Goal: Transaction & Acquisition: Purchase product/service

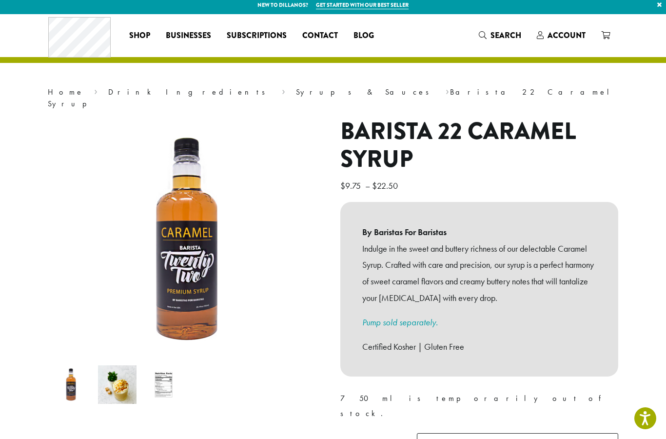
scroll to position [16, 0]
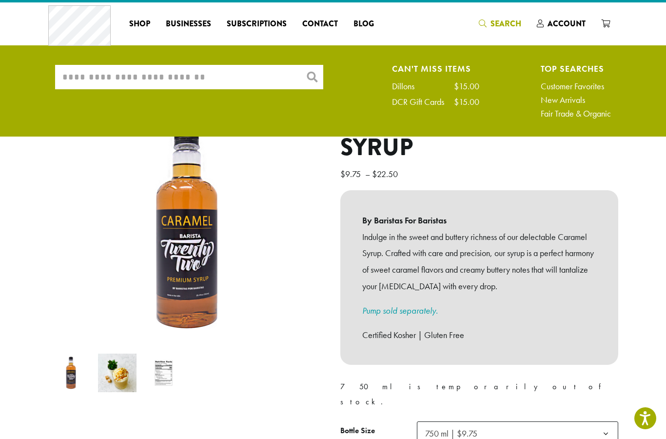
click at [224, 77] on input "What are you searching for?" at bounding box center [189, 77] width 268 height 24
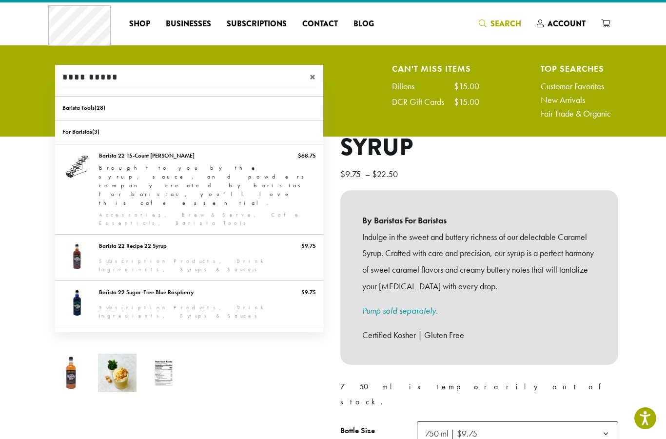
click at [222, 73] on input "**********" at bounding box center [189, 77] width 268 height 24
click at [229, 67] on input "**********" at bounding box center [189, 77] width 268 height 24
click at [238, 68] on input "**********" at bounding box center [189, 77] width 268 height 24
click at [247, 71] on input "**********" at bounding box center [189, 77] width 268 height 24
click at [237, 77] on input "**********" at bounding box center [189, 77] width 268 height 24
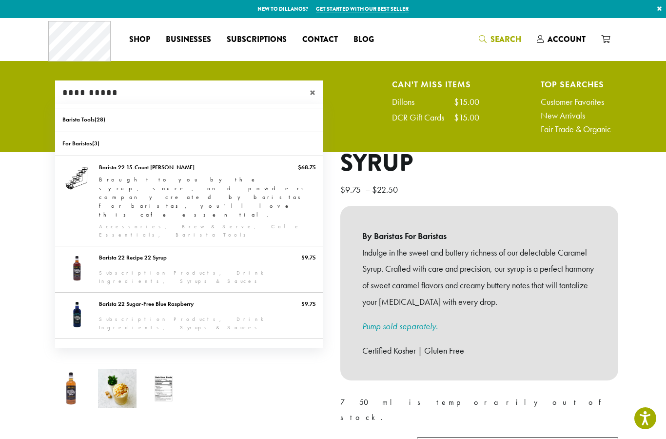
scroll to position [2, 0]
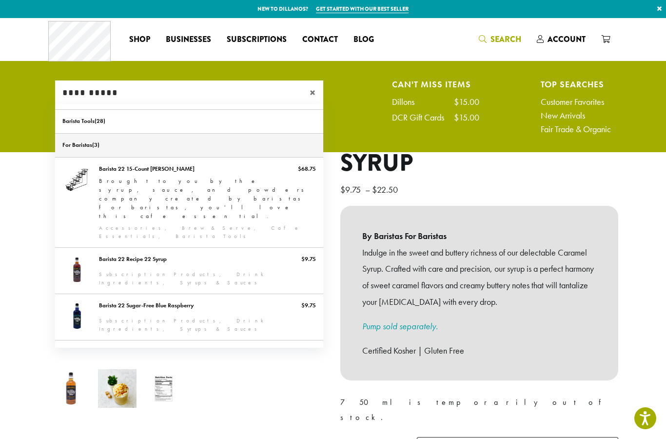
type input "**********"
click at [210, 139] on link "For Baristas" at bounding box center [189, 145] width 268 height 23
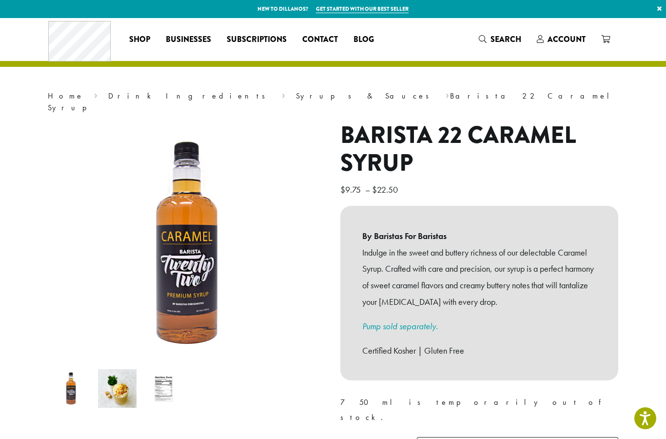
click at [224, 95] on nav "Home › Drink Ingredients › Syrups & Sauces › Barista 22 Caramel Syrup" at bounding box center [333, 101] width 571 height 23
click at [296, 91] on link "Syrups & Sauces" at bounding box center [365, 96] width 139 height 10
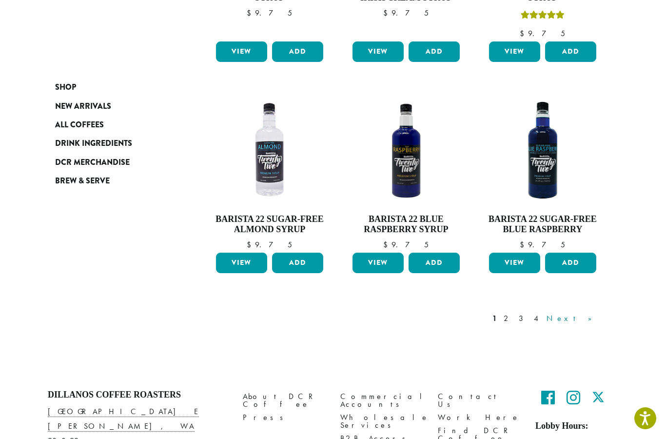
click at [595, 313] on link "Next »" at bounding box center [573, 319] width 56 height 12
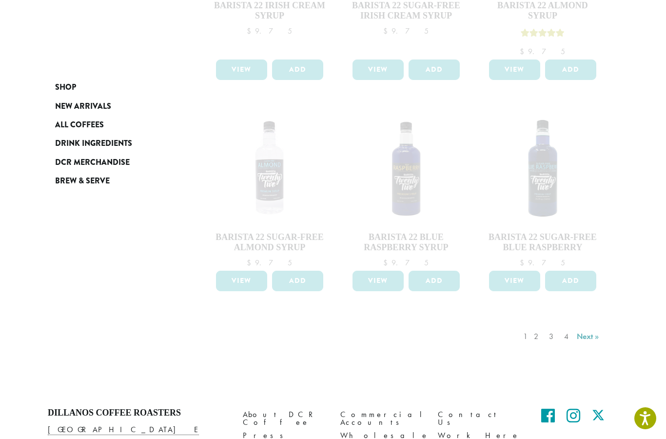
scroll to position [768, 0]
click at [591, 324] on div "1 2 3 4 Next »" at bounding box center [562, 347] width 82 height 46
click at [546, 324] on div "1 2 3 4 Next »" at bounding box center [562, 347] width 82 height 46
click at [545, 324] on div "1 2 3 4 Next »" at bounding box center [562, 347] width 82 height 46
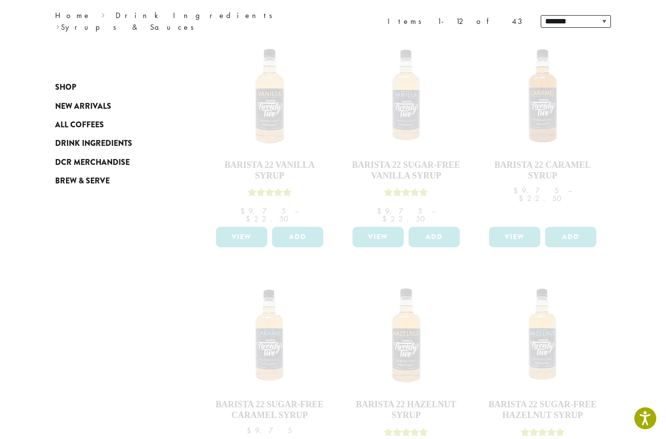
scroll to position [129, 0]
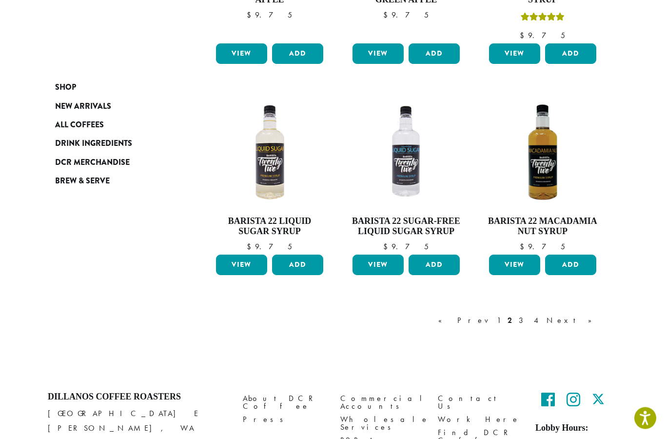
scroll to position [749, 0]
click at [529, 315] on link "3" at bounding box center [523, 321] width 12 height 12
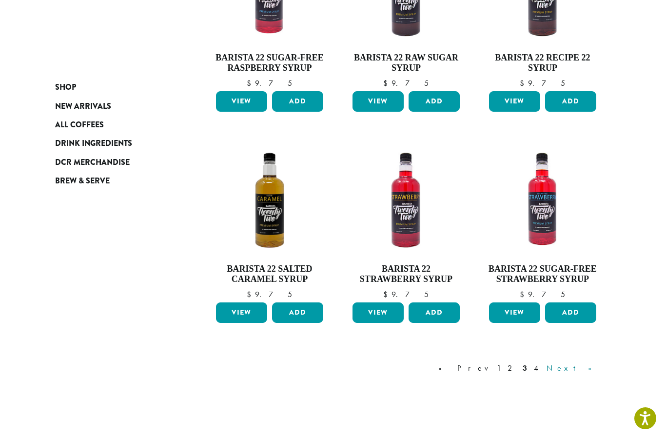
click at [596, 362] on link "Next »" at bounding box center [573, 368] width 56 height 12
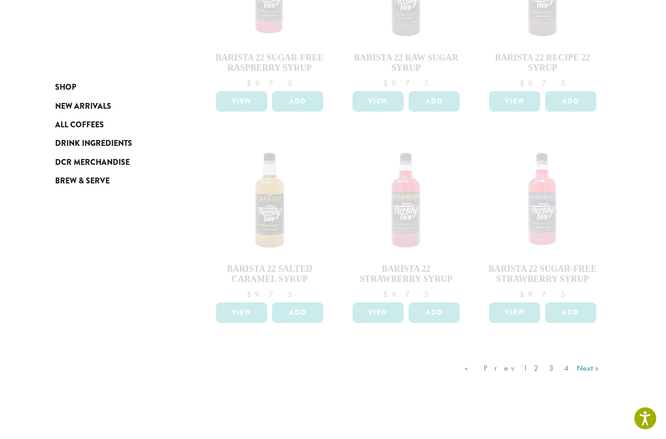
scroll to position [719, 0]
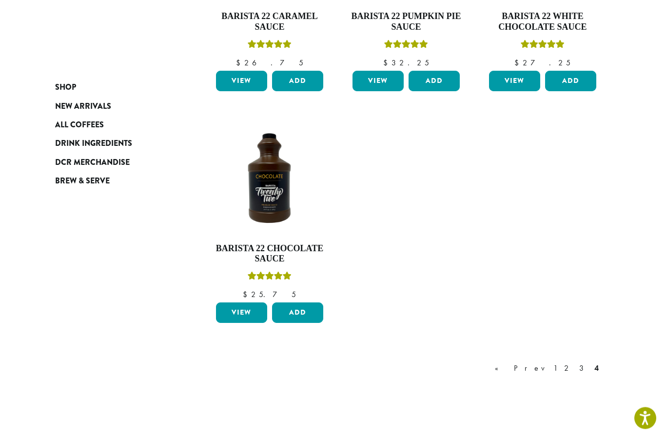
scroll to position [529, 0]
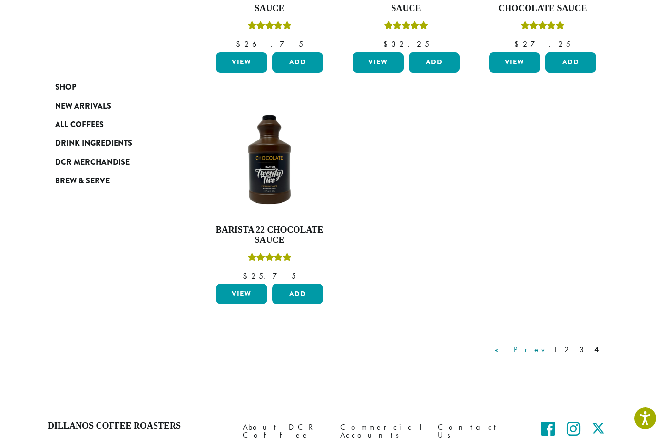
click at [549, 355] on link "« Prev" at bounding box center [521, 350] width 56 height 12
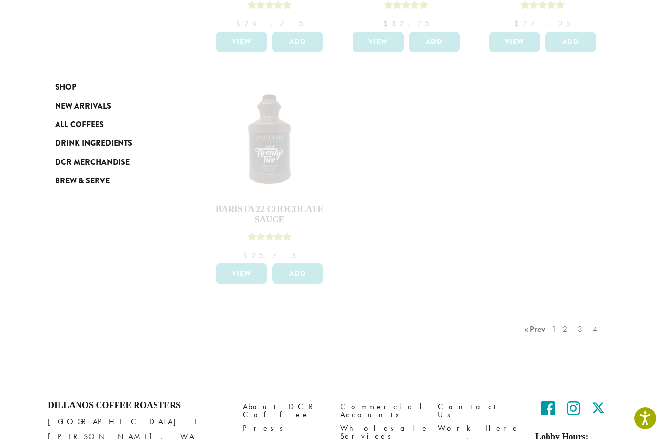
click at [540, 328] on div "« Prev 1 2 3 4" at bounding box center [562, 339] width 81 height 46
click at [543, 323] on div "« Prev 1 2 3 4" at bounding box center [562, 339] width 81 height 46
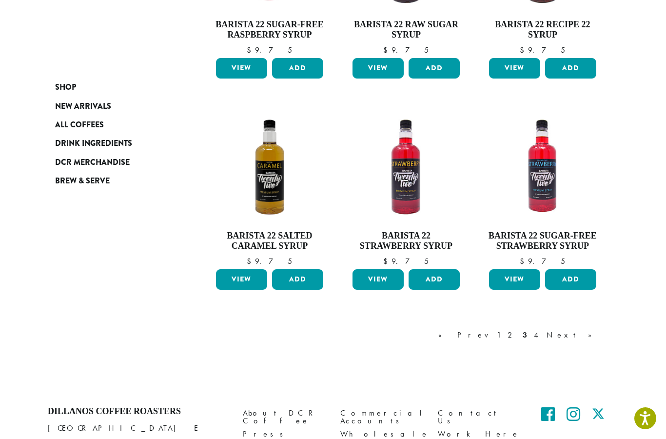
click at [521, 344] on div "« Prev 1 2 3 4 Next »" at bounding box center [519, 345] width 167 height 46
click at [492, 333] on link "« Prev" at bounding box center [464, 335] width 56 height 12
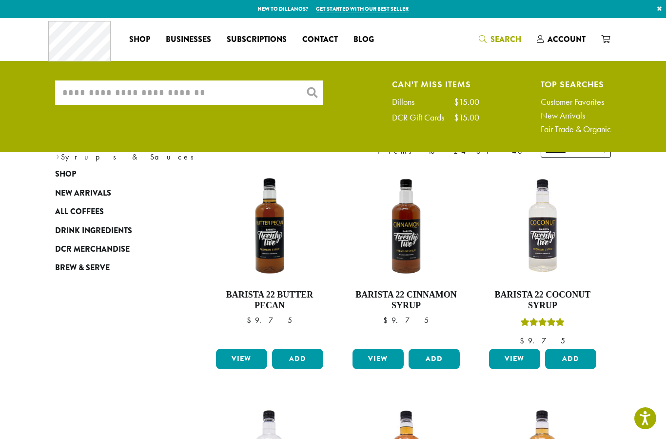
click at [220, 99] on input "What are you searching for?" at bounding box center [189, 92] width 268 height 24
type input "**********"
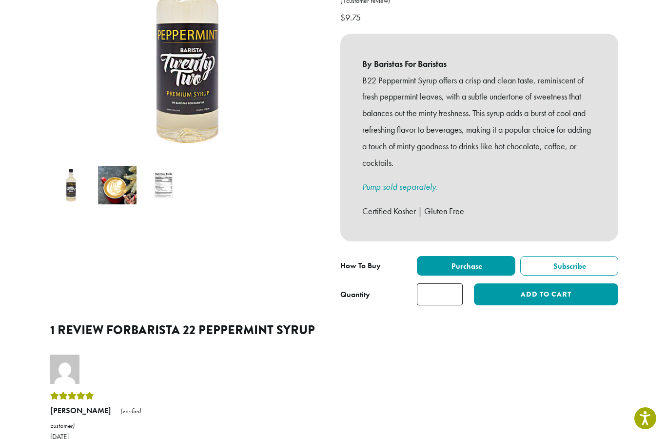
scroll to position [201, 0]
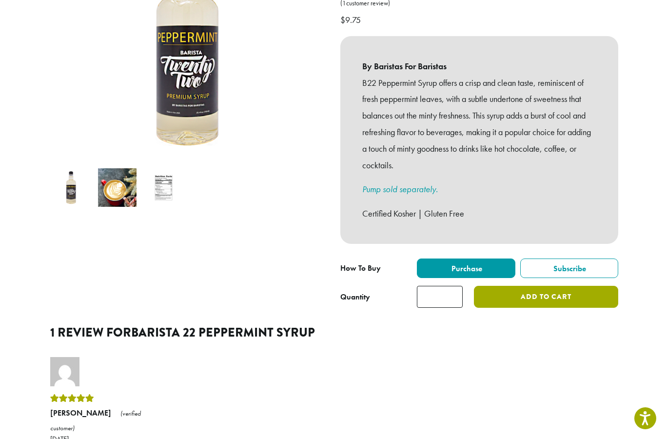
click at [512, 286] on button "Add to cart" at bounding box center [546, 297] width 144 height 22
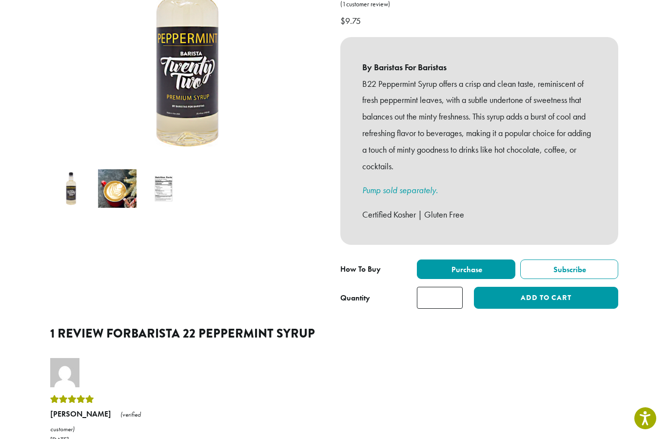
scroll to position [215, 0]
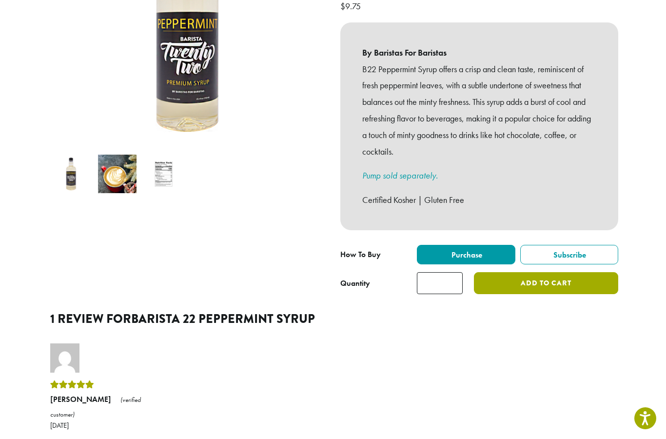
click at [595, 272] on button "Add to cart" at bounding box center [546, 283] width 144 height 22
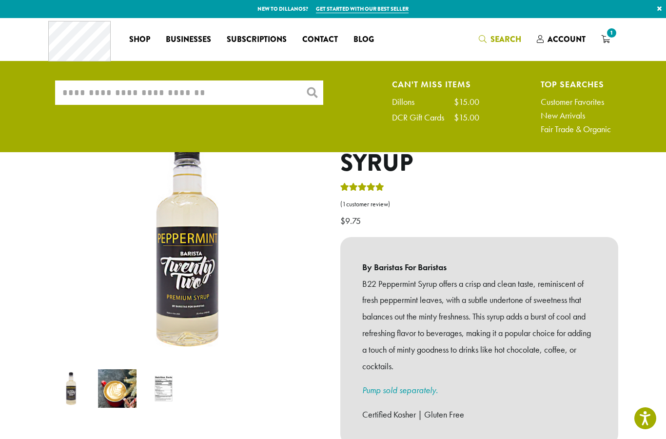
click at [223, 89] on input "What are you searching for?" at bounding box center [189, 92] width 268 height 24
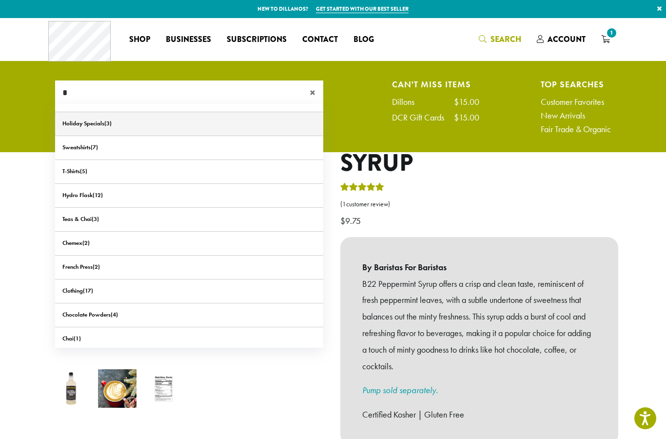
type input "*"
click at [81, 123] on link "Holiday Specials" at bounding box center [189, 123] width 268 height 23
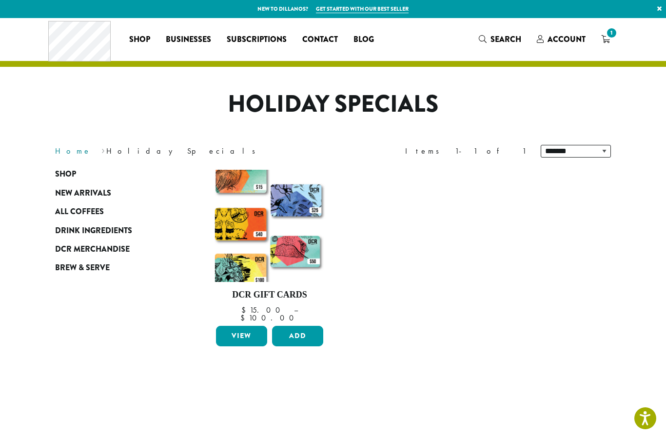
click at [61, 151] on link "Home" at bounding box center [73, 151] width 36 height 10
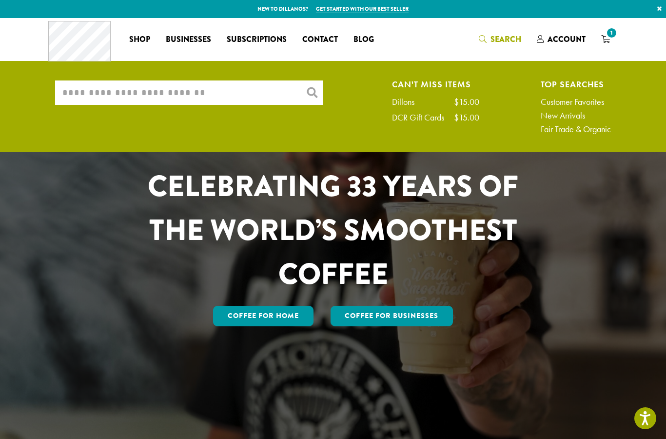
click at [237, 93] on input "What are you searching for?" at bounding box center [189, 92] width 268 height 24
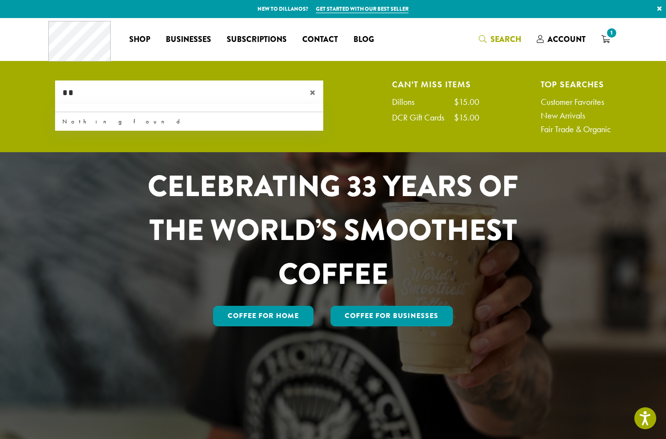
type input "*"
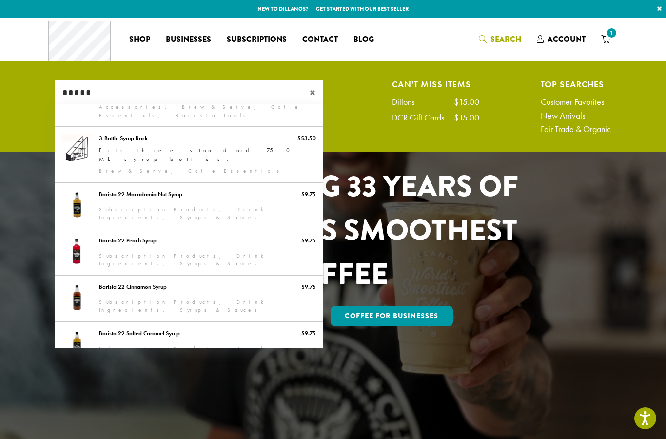
scroll to position [279, 0]
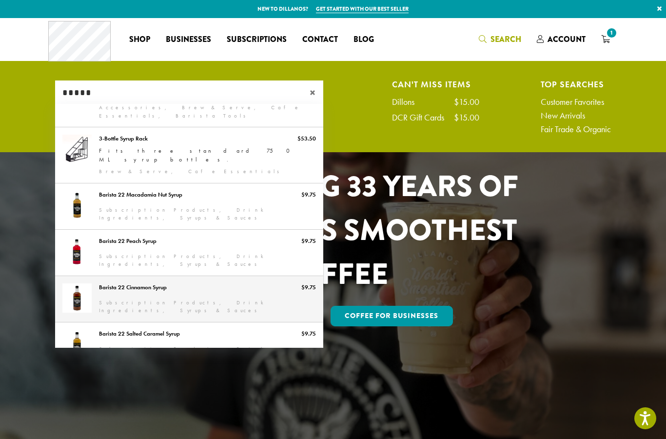
type input "*****"
click at [98, 276] on link "Barista 22 Cinnamon Syrup" at bounding box center [189, 299] width 268 height 46
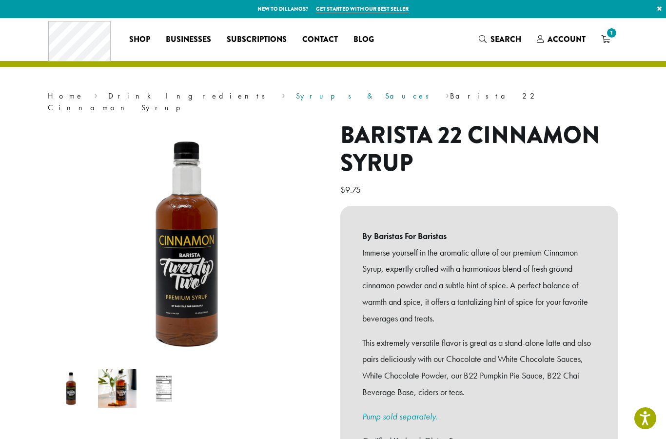
click at [296, 97] on link "Syrups & Sauces" at bounding box center [365, 96] width 139 height 10
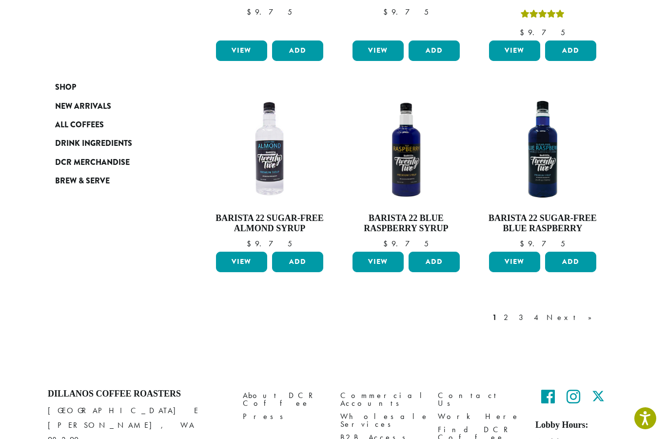
scroll to position [789, 0]
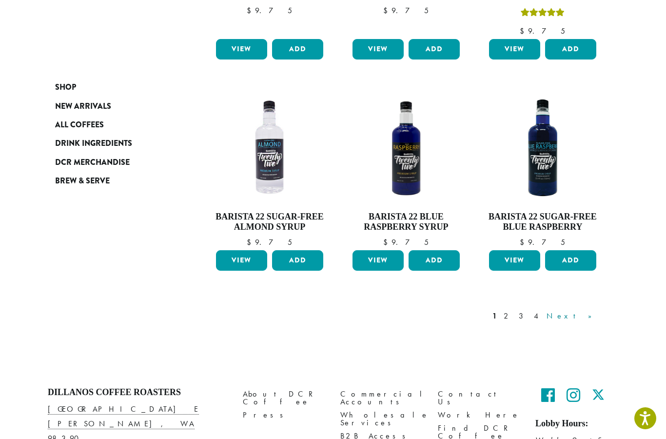
click at [594, 310] on link "Next »" at bounding box center [573, 316] width 56 height 12
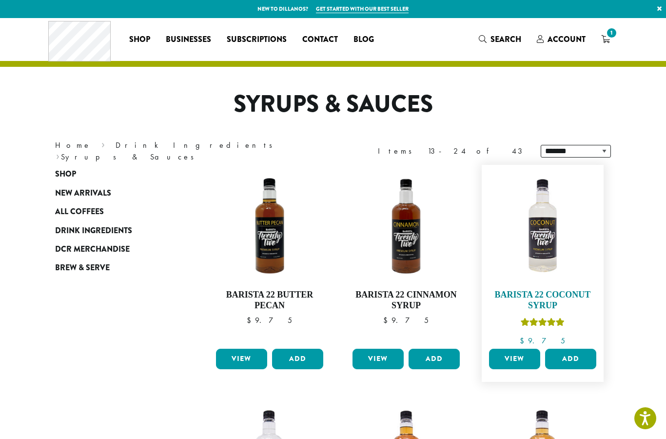
click at [552, 244] on img at bounding box center [543, 226] width 112 height 112
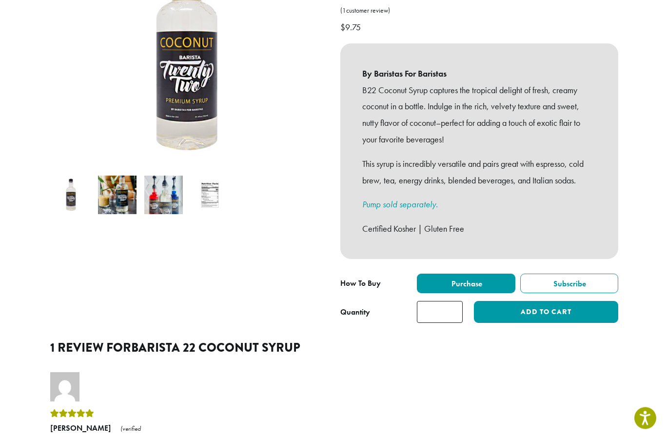
scroll to position [212, 0]
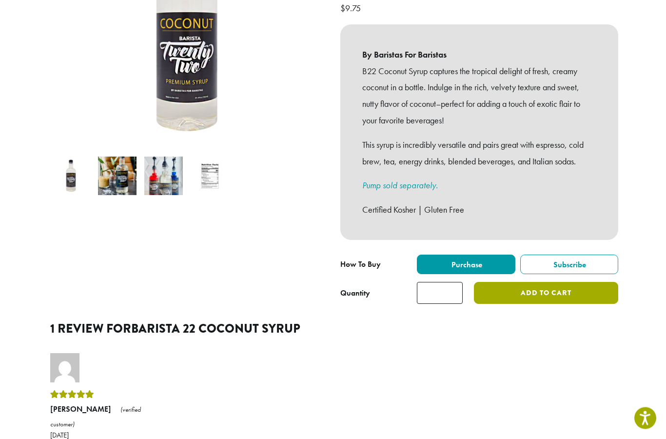
click at [535, 282] on button "Add to cart" at bounding box center [546, 293] width 144 height 22
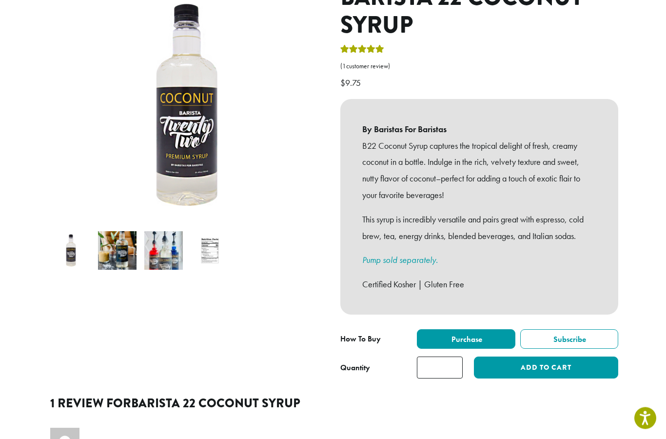
scroll to position [55, 0]
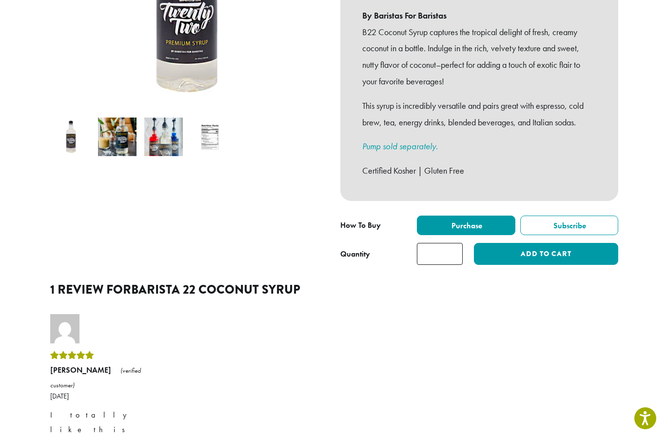
scroll to position [252, 0]
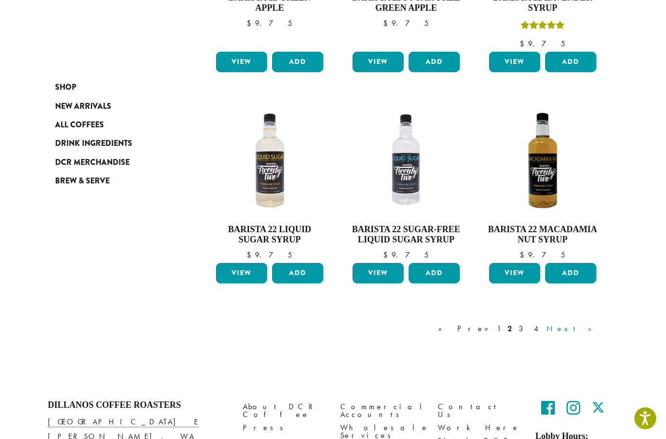
click at [597, 323] on link "Next »" at bounding box center [573, 329] width 56 height 12
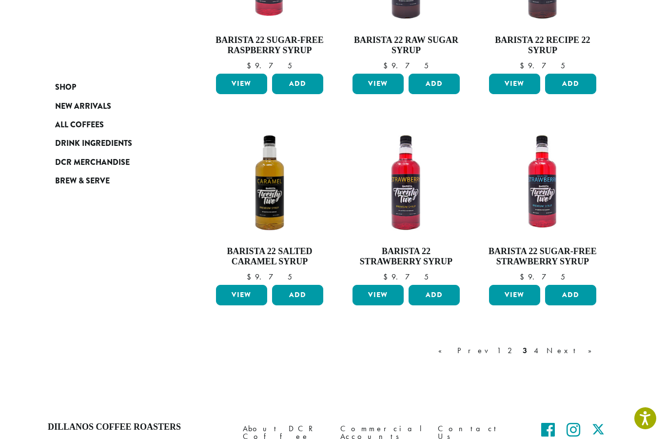
scroll to position [684, 0]
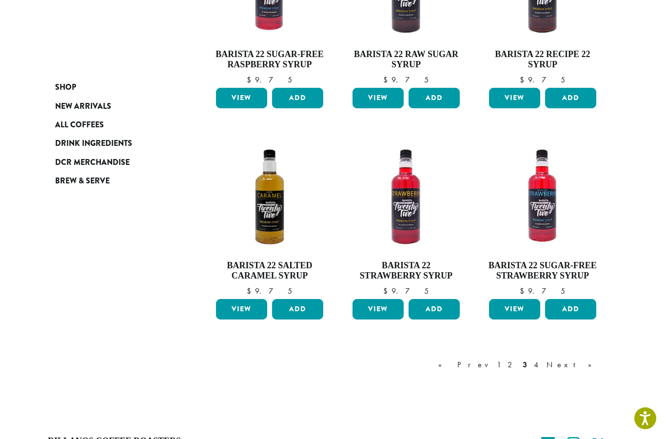
click at [592, 352] on div "« Prev 1 2 3 4 Next »" at bounding box center [519, 375] width 167 height 46
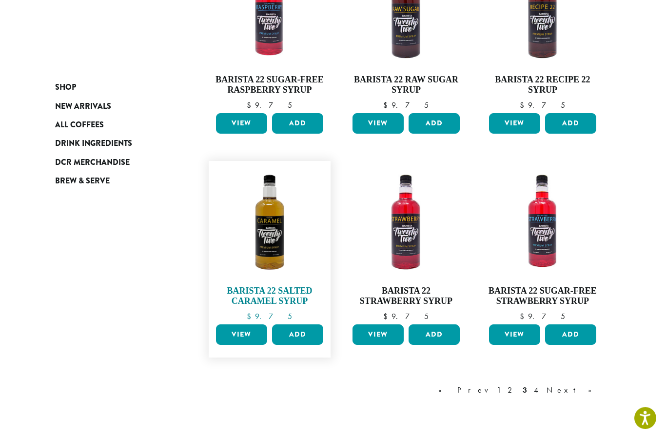
scroll to position [658, 0]
click at [293, 316] on span "$ 9.75" at bounding box center [270, 317] width 112 height 8
click at [305, 328] on button "Add" at bounding box center [297, 334] width 51 height 20
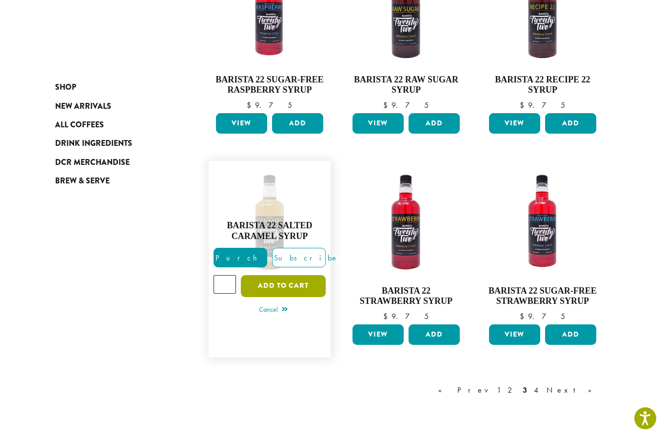
click at [299, 279] on button "Add to cart" at bounding box center [283, 286] width 85 height 22
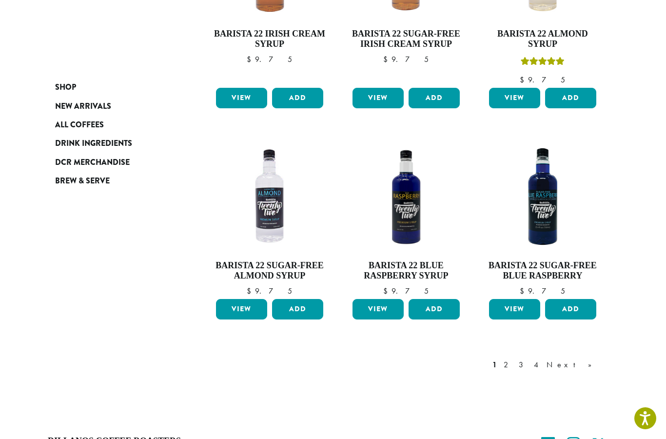
scroll to position [789, 0]
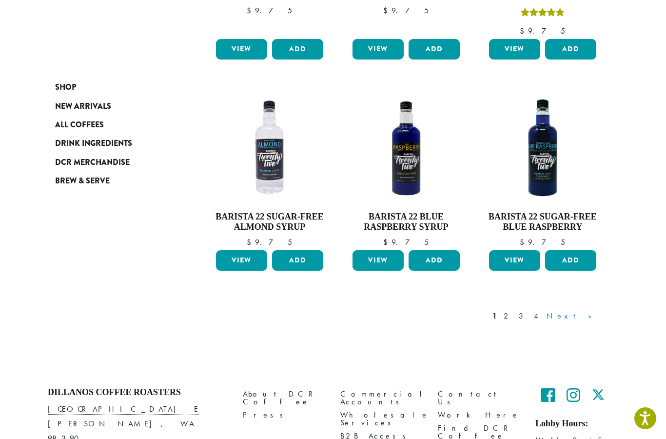
click at [593, 310] on link "Next »" at bounding box center [573, 316] width 56 height 12
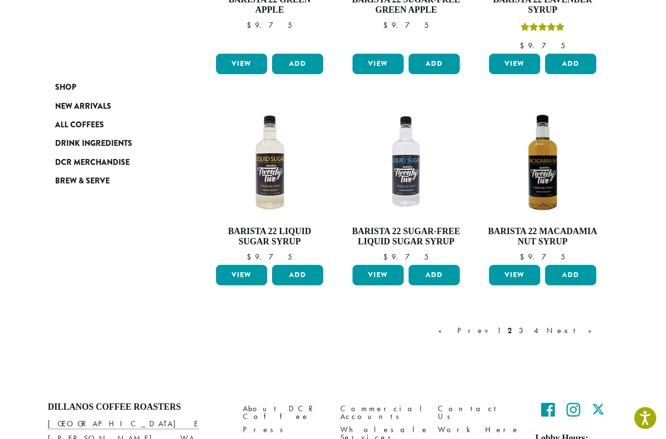
scroll to position [739, 0]
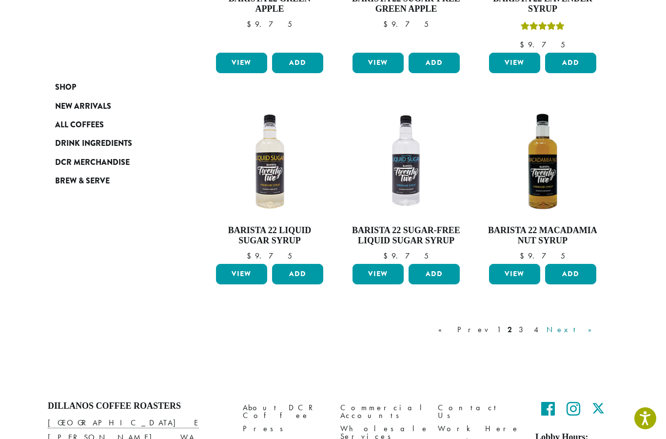
click at [592, 324] on link "Next »" at bounding box center [573, 330] width 56 height 12
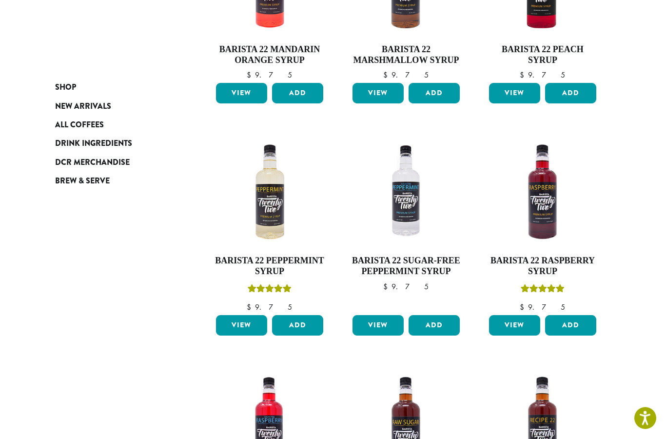
scroll to position [246, 0]
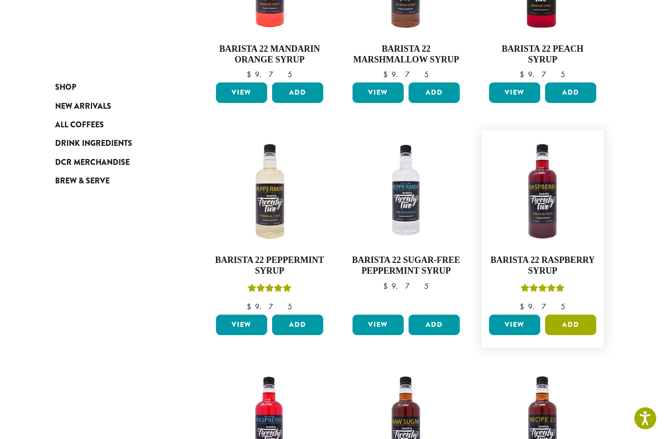
click at [573, 321] on button "Add" at bounding box center [570, 325] width 51 height 20
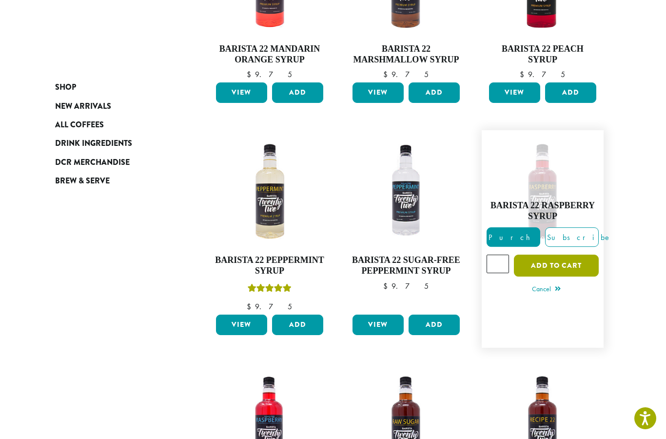
click at [568, 260] on button "Add to cart" at bounding box center [556, 266] width 85 height 22
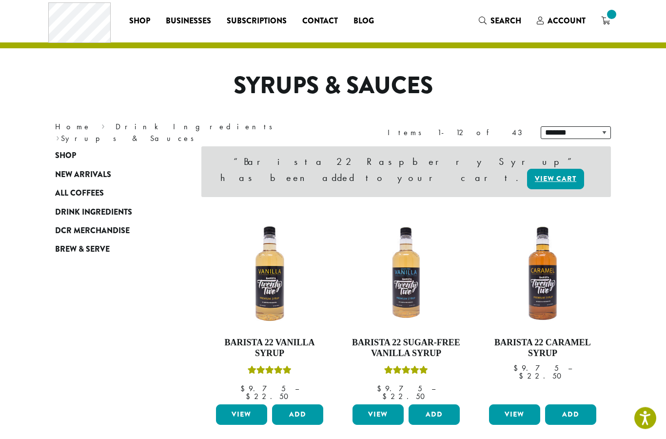
scroll to position [19, 0]
click at [303, 404] on button "Add" at bounding box center [297, 414] width 51 height 20
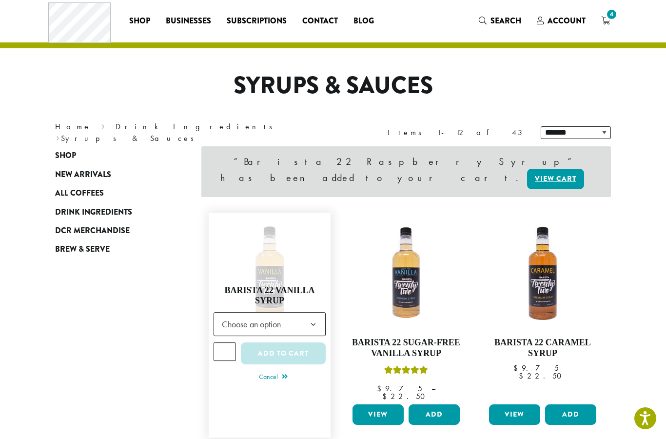
click at [303, 313] on b at bounding box center [313, 325] width 24 height 24
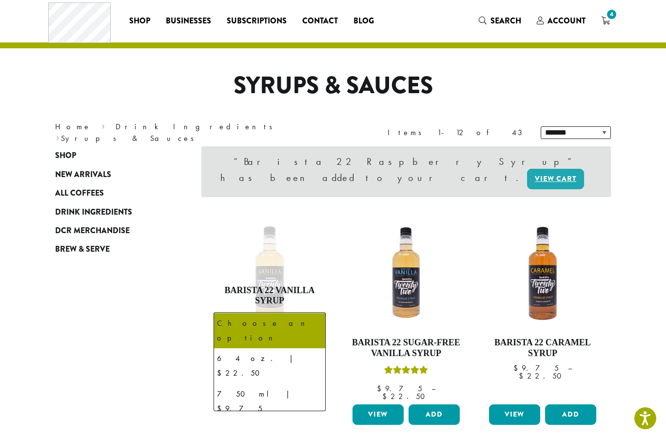
select select "******"
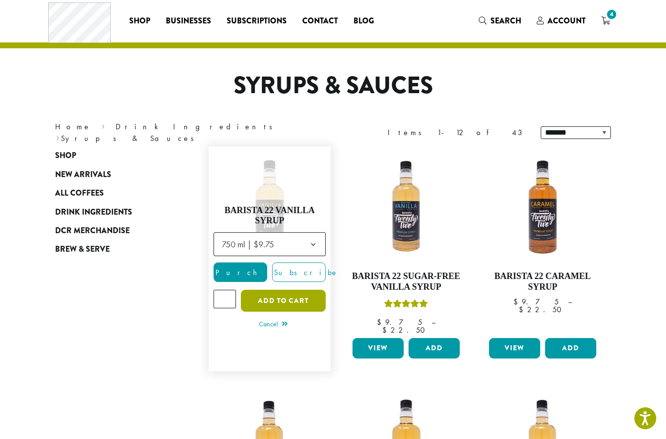
click at [309, 293] on button "Add to cart" at bounding box center [283, 301] width 85 height 22
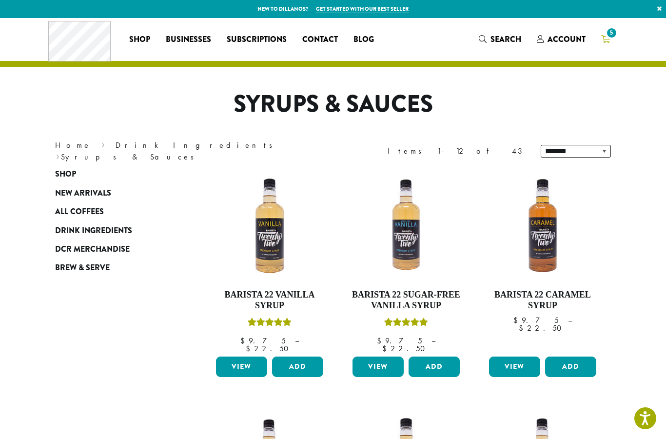
click at [608, 38] on span "5" at bounding box center [611, 32] width 13 height 13
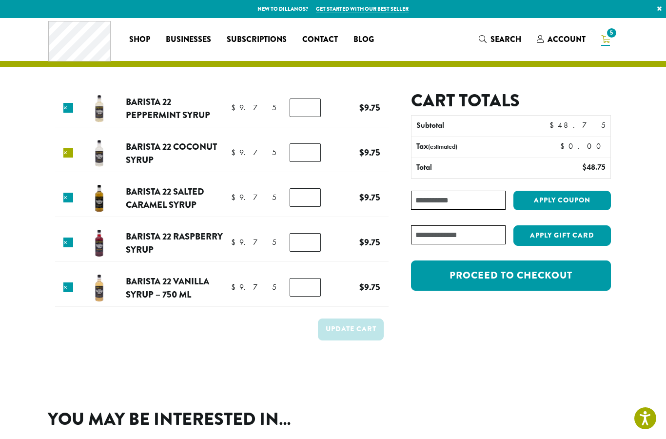
click at [66, 154] on link "×" at bounding box center [68, 153] width 10 height 10
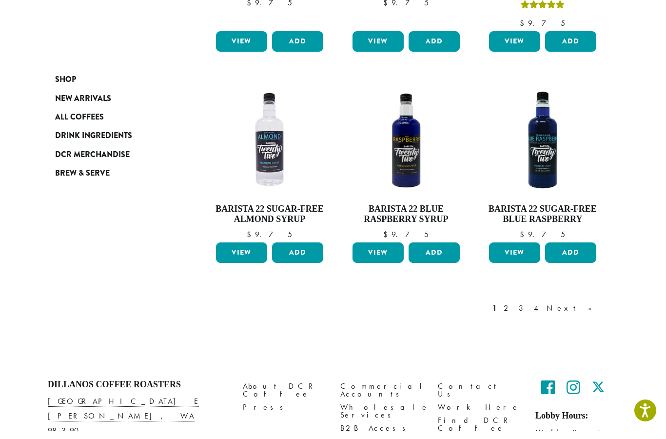
scroll to position [828, 0]
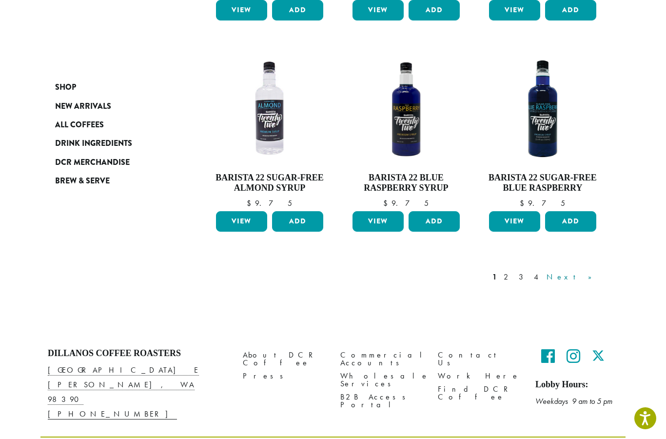
click at [590, 271] on link "Next »" at bounding box center [573, 277] width 56 height 12
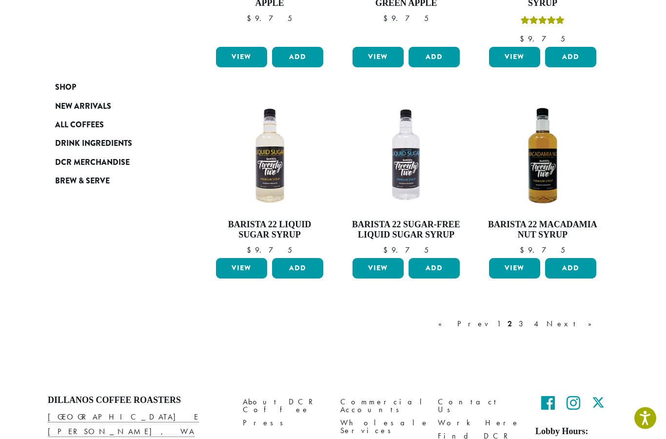
scroll to position [769, 0]
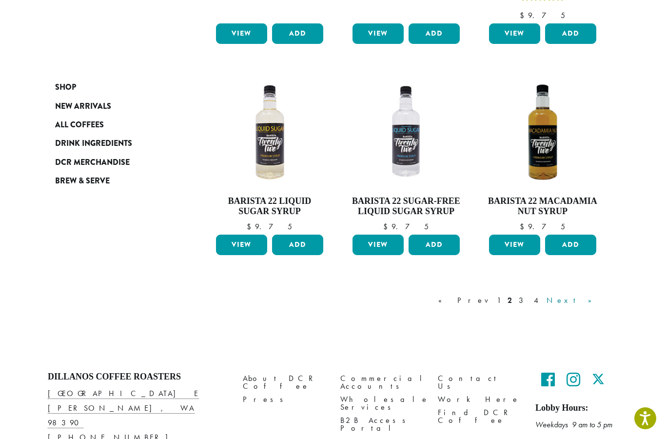
click at [593, 296] on link "Next »" at bounding box center [573, 301] width 56 height 12
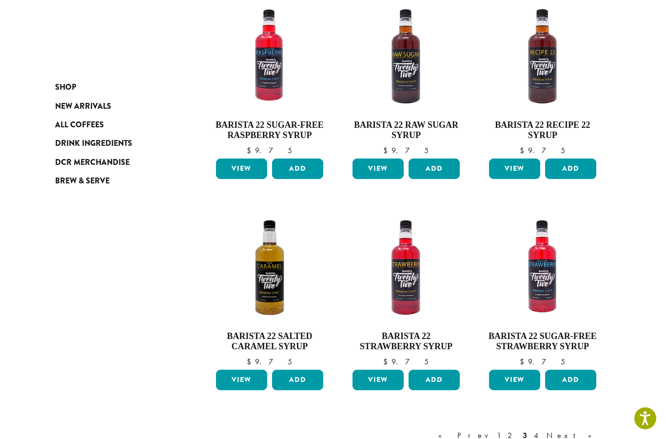
scroll to position [625, 0]
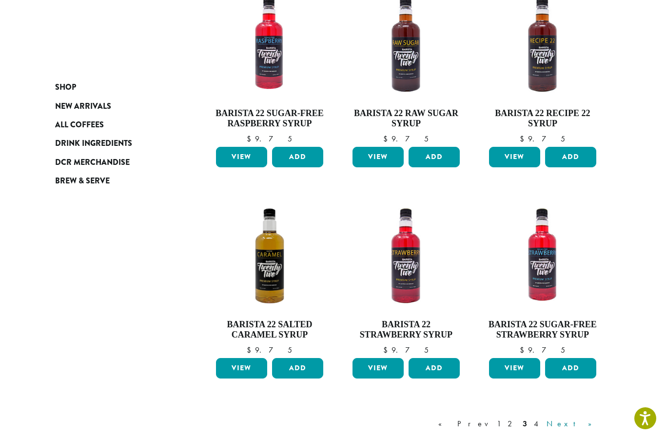
click at [593, 418] on link "Next »" at bounding box center [573, 424] width 56 height 12
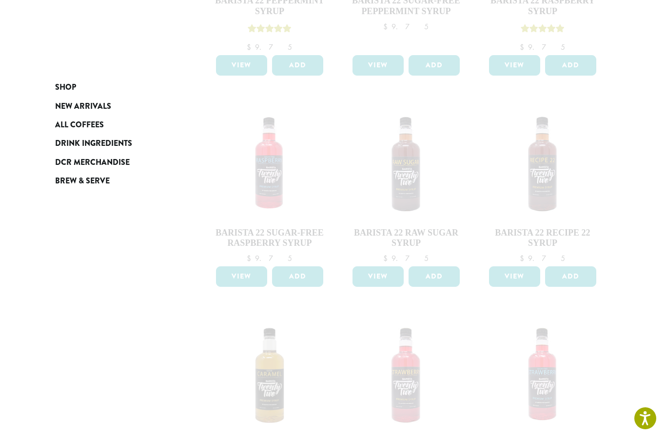
scroll to position [504, 0]
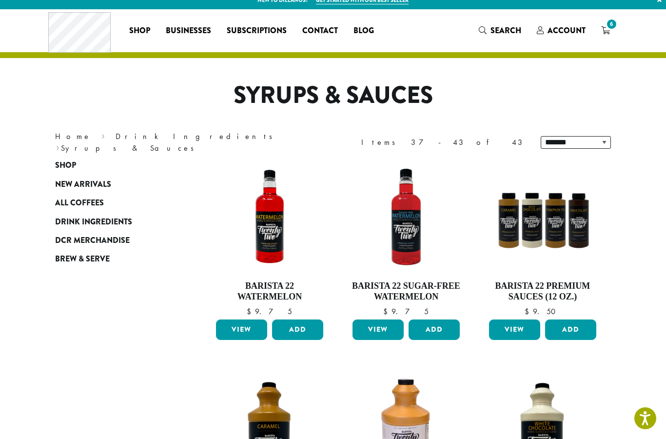
scroll to position [8, 0]
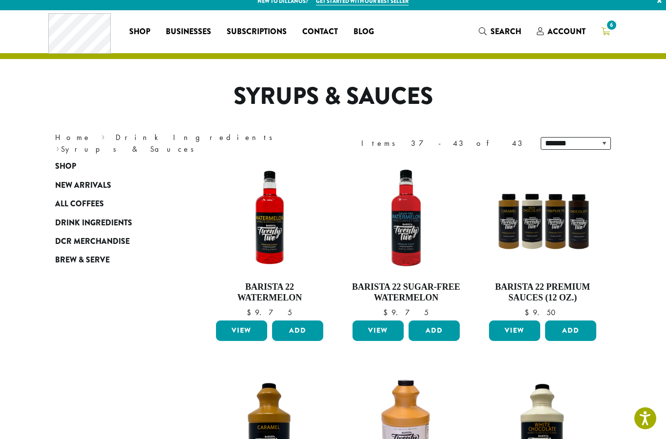
click at [598, 39] on link "6" at bounding box center [605, 31] width 24 height 16
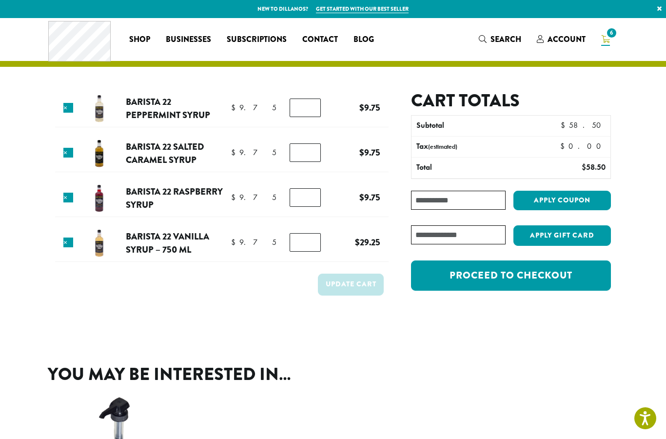
click at [304, 236] on input "*" at bounding box center [305, 242] width 31 height 19
click at [301, 240] on input "*" at bounding box center [305, 242] width 31 height 19
click at [306, 245] on input "*" at bounding box center [305, 242] width 31 height 19
type input "*"
click at [214, 306] on form "Product Price Quantity Subtotal × Barista 22 Peppermint Syrup $ 9.75 $ 9.75 Bar…" at bounding box center [222, 203] width 334 height 227
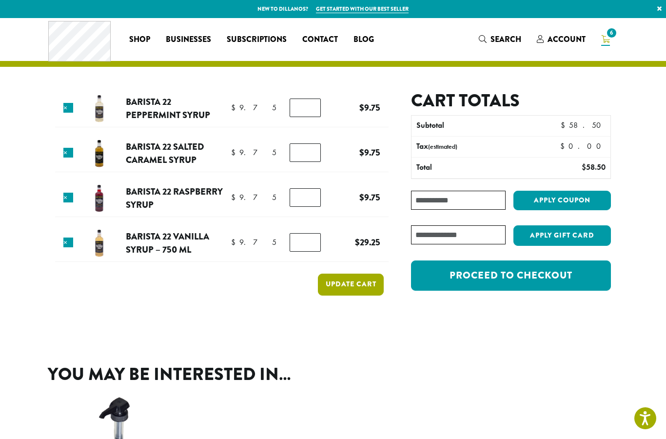
click at [342, 283] on button "Update cart" at bounding box center [351, 285] width 66 height 22
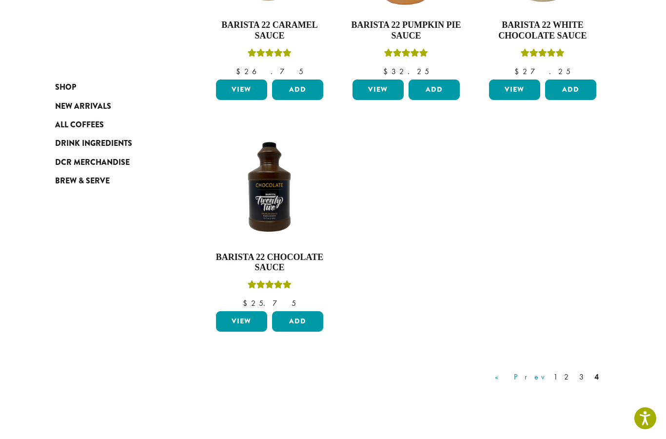
click at [549, 371] on link "« Prev" at bounding box center [521, 377] width 56 height 12
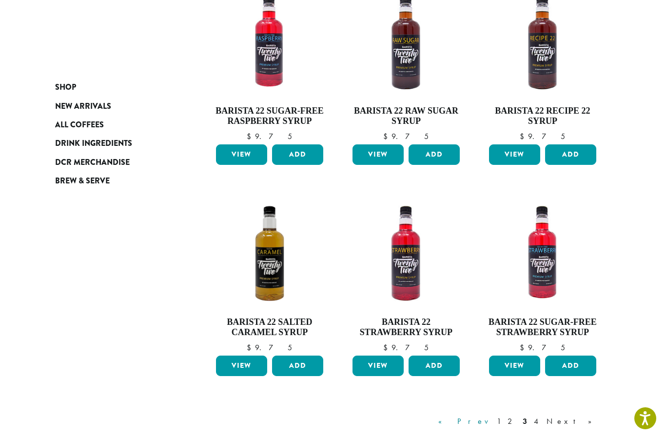
click at [492, 415] on link "« Prev" at bounding box center [464, 421] width 56 height 12
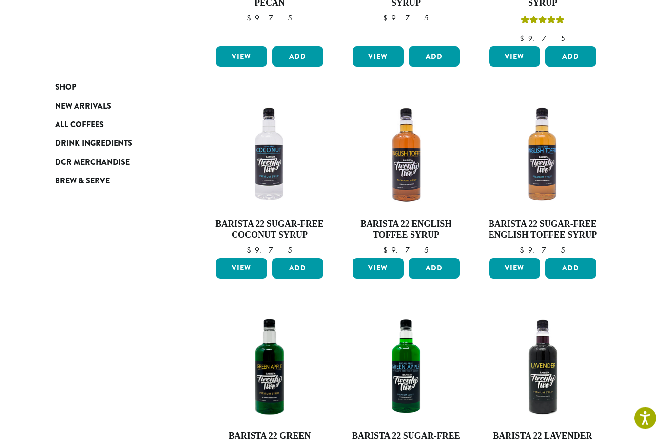
scroll to position [303, 0]
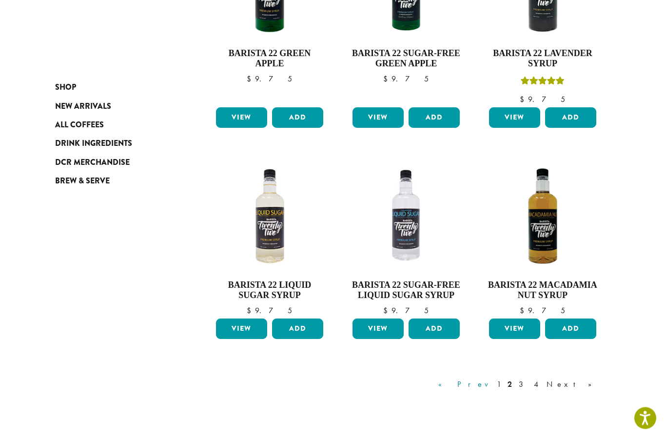
click at [492, 379] on link "« Prev" at bounding box center [464, 385] width 56 height 12
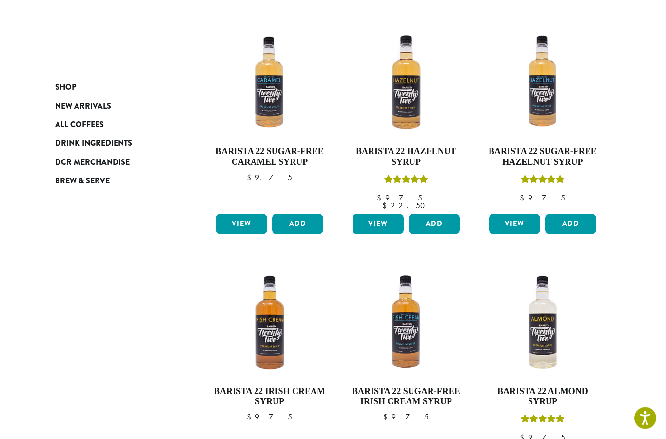
scroll to position [383, 0]
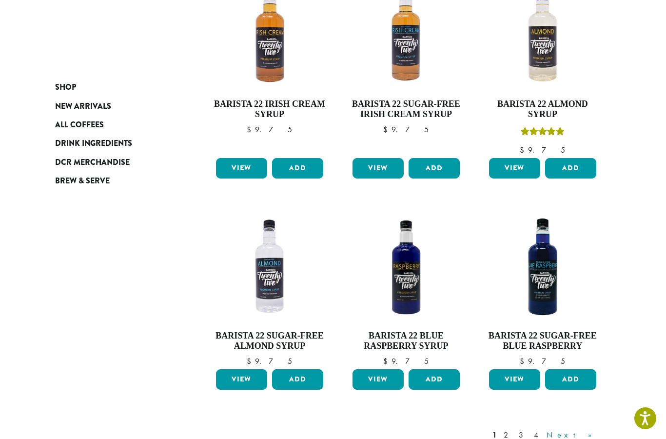
click at [595, 429] on link "Next »" at bounding box center [573, 435] width 56 height 12
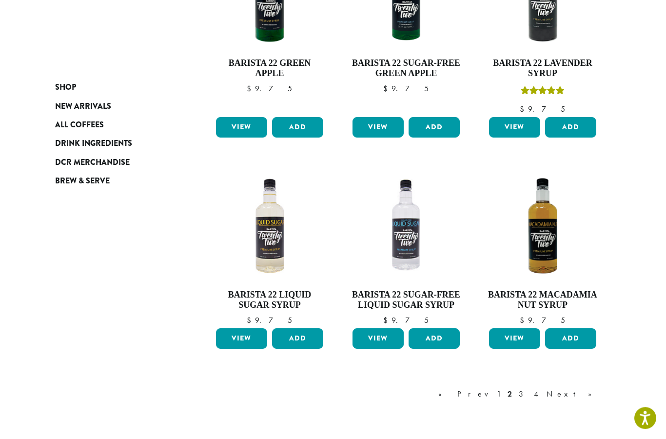
scroll to position [675, 0]
click at [597, 388] on link "Next »" at bounding box center [573, 394] width 56 height 12
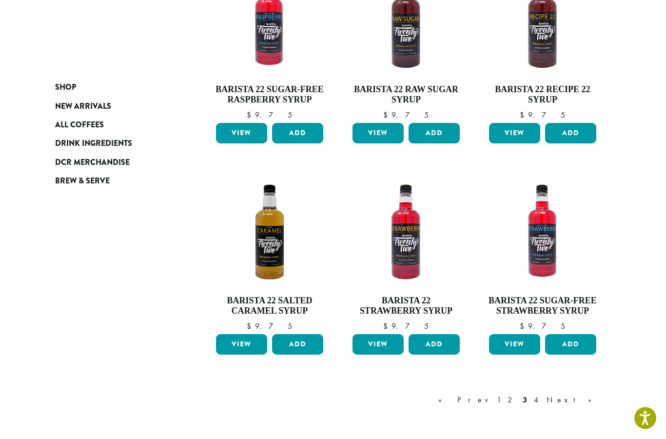
scroll to position [650, 0]
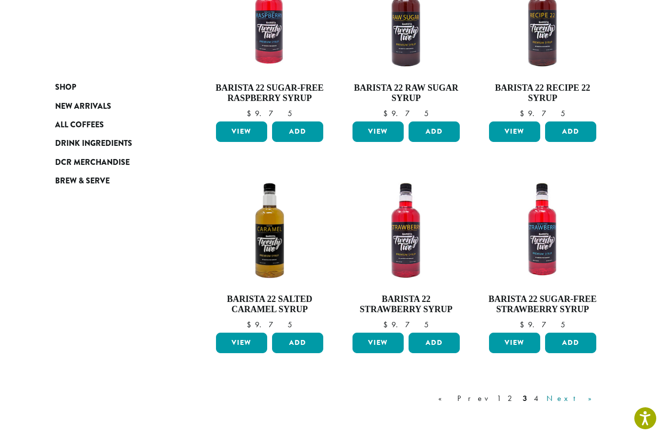
click at [596, 393] on link "Next »" at bounding box center [573, 399] width 56 height 12
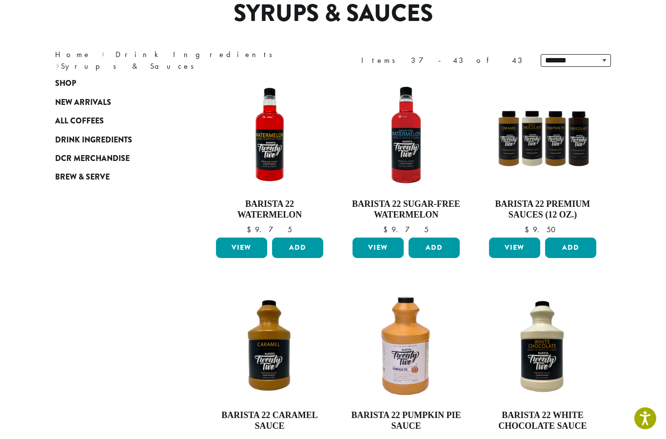
scroll to position [59, 0]
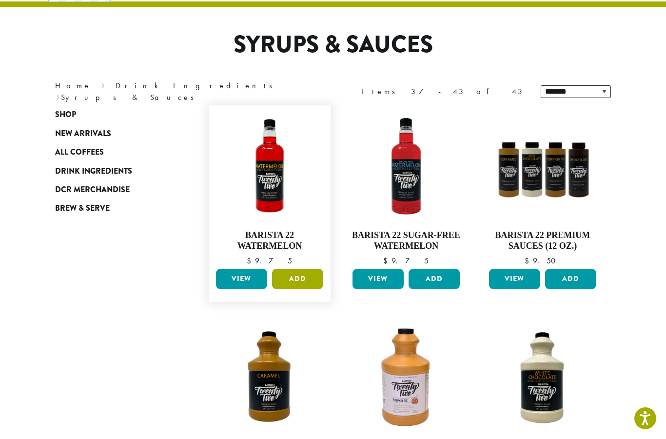
click at [306, 272] on button "Add" at bounding box center [297, 279] width 51 height 20
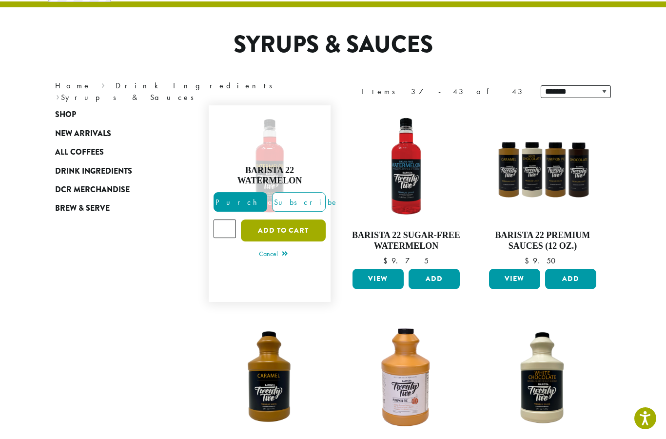
click at [294, 233] on button "Add to cart" at bounding box center [283, 230] width 85 height 22
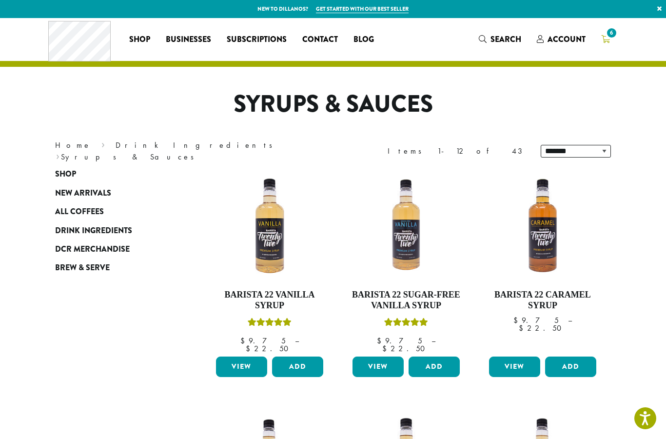
click at [599, 44] on link "6" at bounding box center [605, 39] width 24 height 16
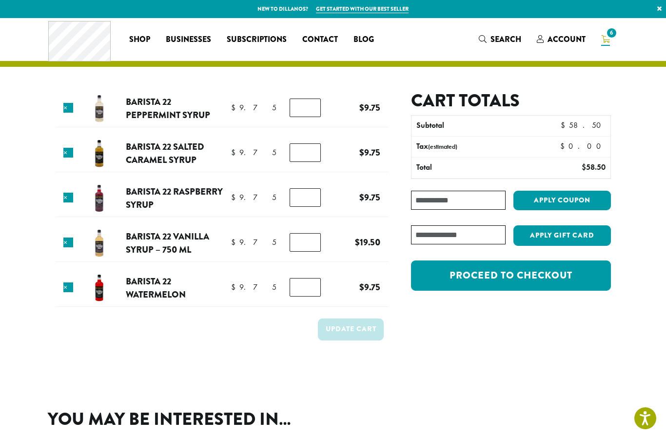
click at [304, 252] on input "*" at bounding box center [305, 242] width 31 height 19
type input "*"
click at [366, 329] on button "Update cart" at bounding box center [351, 329] width 66 height 22
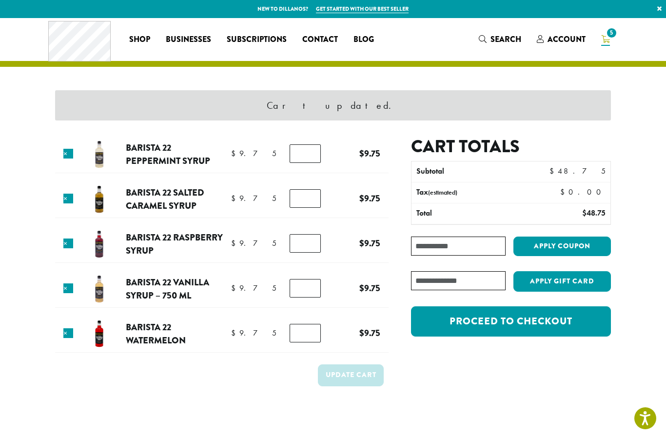
click at [469, 255] on input "Coupon:" at bounding box center [458, 246] width 95 height 19
click at [470, 245] on input "Coupon:" at bounding box center [458, 246] width 95 height 19
click at [504, 352] on div "Cart totals Subtotal $ 48.75 Tax (estimated) $ 0.00 Total $ 48.75 Coupon: Apply…" at bounding box center [500, 272] width 222 height 272
click at [446, 249] on input "Coupon:" at bounding box center [458, 246] width 95 height 19
type input "********"
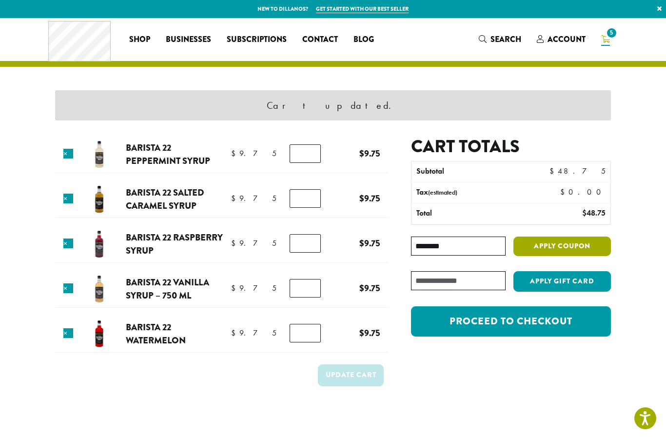
click at [526, 245] on button "Apply coupon" at bounding box center [562, 247] width 98 height 20
click at [561, 245] on button "Apply coupon" at bounding box center [562, 247] width 98 height 20
click at [534, 252] on button "Apply coupon" at bounding box center [562, 247] width 98 height 20
click at [644, 250] on section "Cart updated. Product Price Quantity Subtotal × Barista 22 Peppermint Syrup $ 9…" at bounding box center [333, 224] width 666 height 413
click at [534, 240] on button "Apply coupon" at bounding box center [562, 247] width 98 height 20
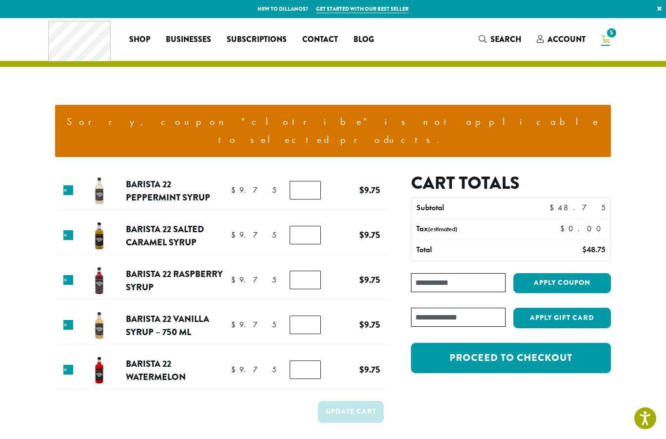
click at [486, 273] on input "Coupon:" at bounding box center [458, 282] width 95 height 19
type input "*"
type input "**********"
click at [573, 273] on button "Apply coupon" at bounding box center [562, 283] width 98 height 20
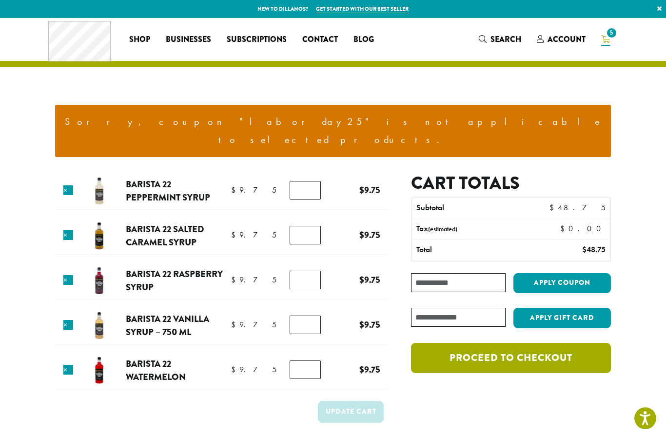
click at [504, 346] on link "Proceed to checkout" at bounding box center [511, 358] width 200 height 30
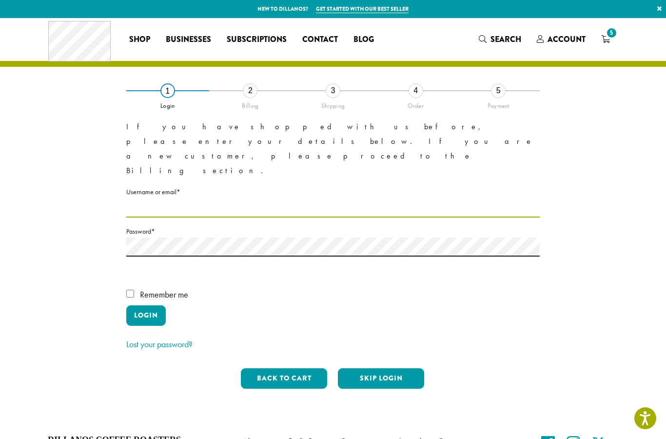
click at [145, 198] on input "Username or email * Required" at bounding box center [333, 207] width 414 height 19
click at [190, 198] on input "Username or email * Required" at bounding box center [333, 207] width 414 height 19
type input "*******"
click at [168, 287] on label "Remember me" at bounding box center [333, 296] width 414 height 19
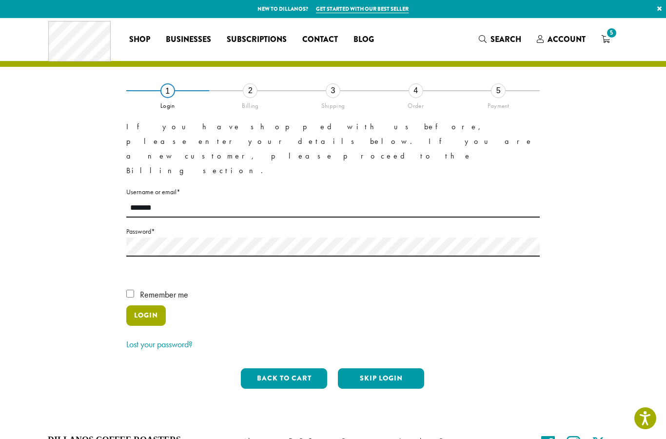
click at [145, 305] on button "Login" at bounding box center [145, 315] width 39 height 20
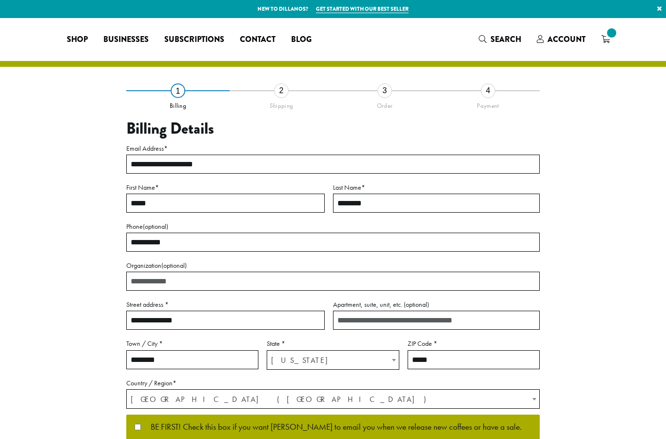
select select "**"
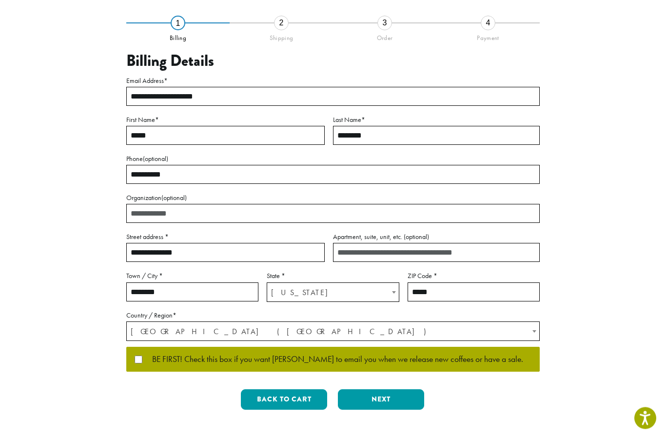
scroll to position [68, 0]
click at [387, 398] on button "Next" at bounding box center [381, 399] width 86 height 20
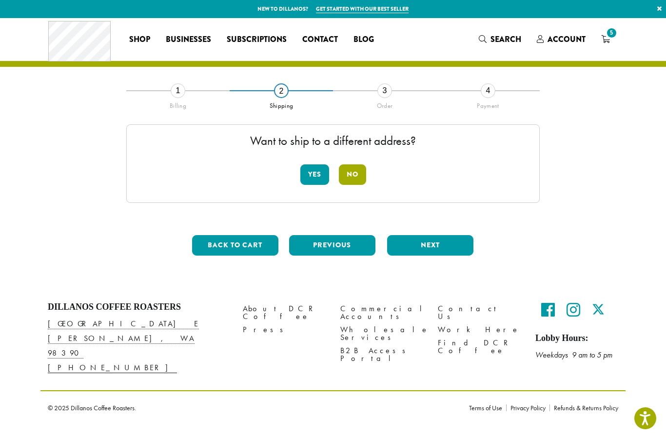
click at [354, 170] on button "No" at bounding box center [352, 174] width 27 height 20
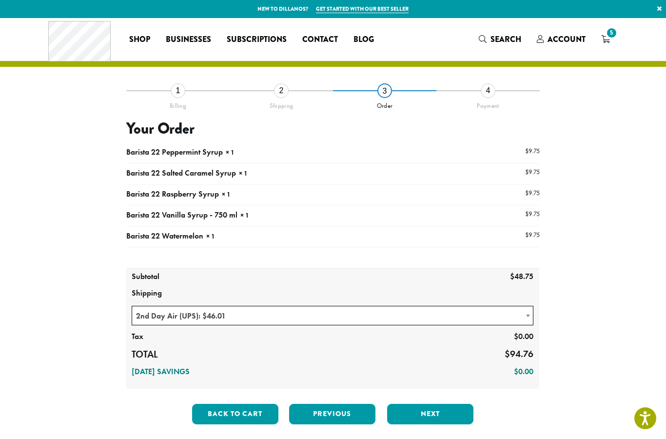
click at [149, 315] on span "2nd Day Air (UPS): $46.01" at bounding box center [332, 315] width 401 height 19
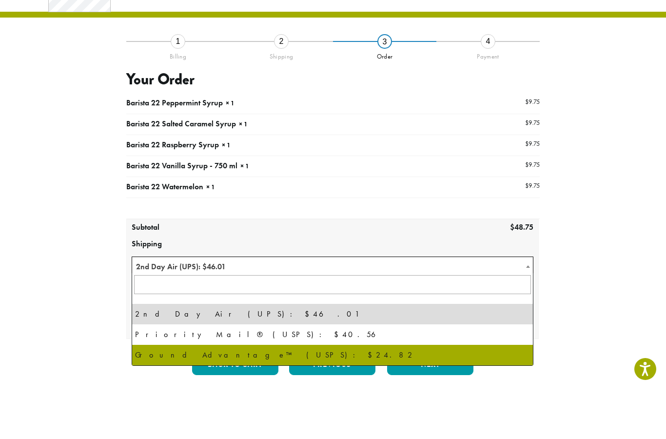
select select "**********"
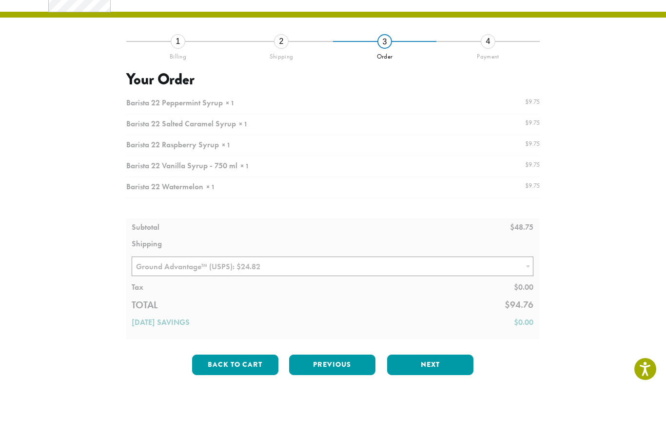
scroll to position [49, 0]
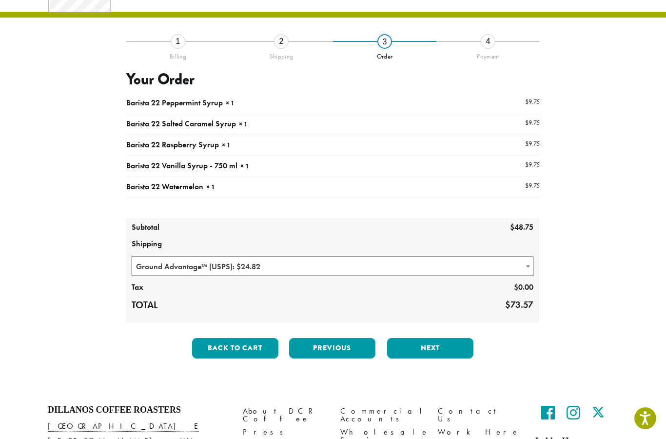
click at [336, 261] on span "Ground Advantage™ (USPS): $24.82" at bounding box center [332, 266] width 401 height 19
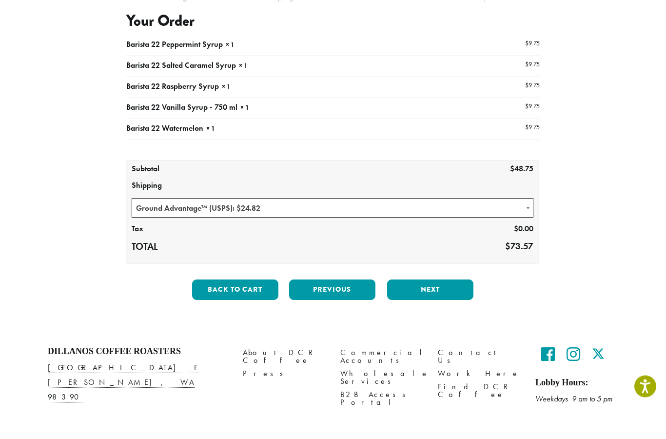
scroll to position [85, 0]
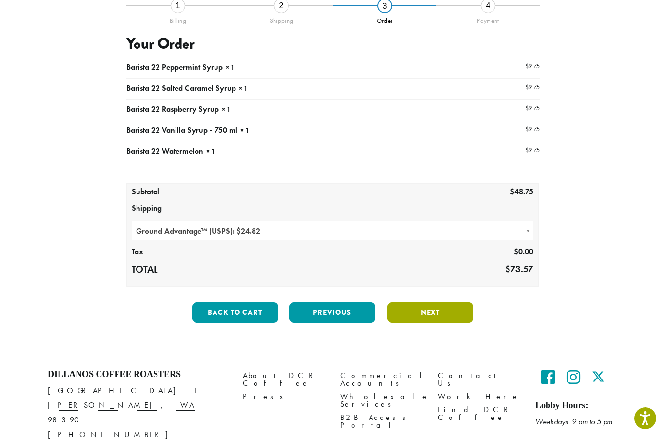
click at [447, 306] on button "Next" at bounding box center [430, 312] width 86 height 20
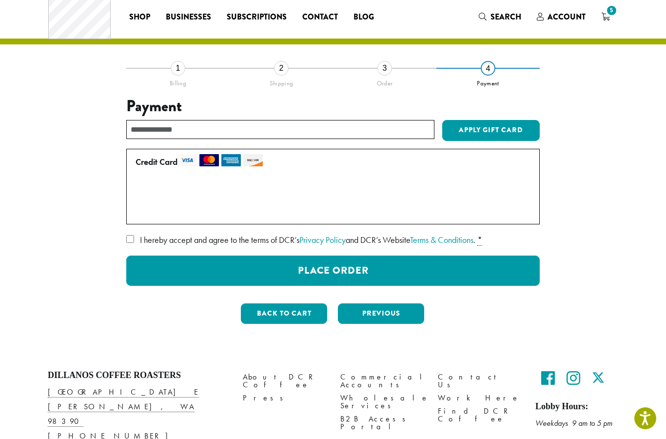
click at [362, 160] on label "Credit Card" at bounding box center [331, 162] width 391 height 16
click at [344, 183] on label "• • • 0194 (expires 05/28)" at bounding box center [331, 191] width 391 height 16
click at [321, 189] on label "• • • 0194 (expires 05/28)" at bounding box center [331, 191] width 391 height 16
click at [209, 245] on label "I hereby accept and agree to the terms of DCR’s Privacy Policy and DCR’s Websit…" at bounding box center [333, 240] width 414 height 16
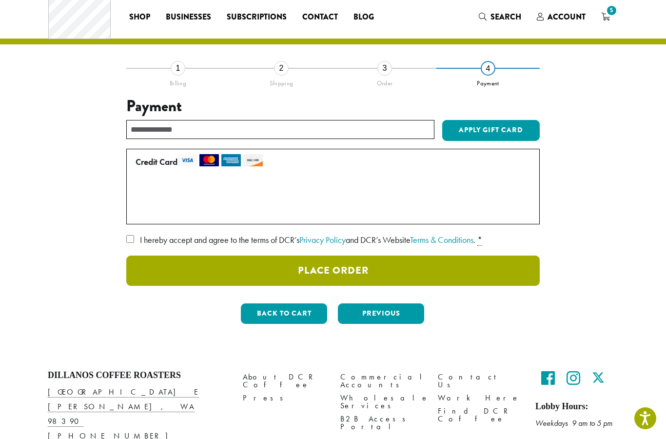
click at [294, 269] on button "Place Order" at bounding box center [333, 271] width 414 height 30
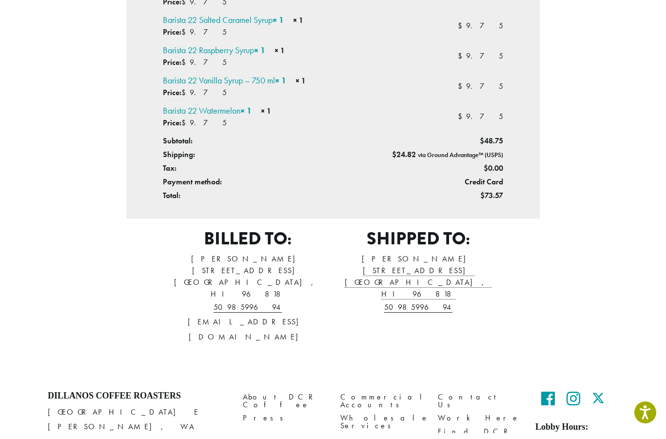
scroll to position [360, 0]
